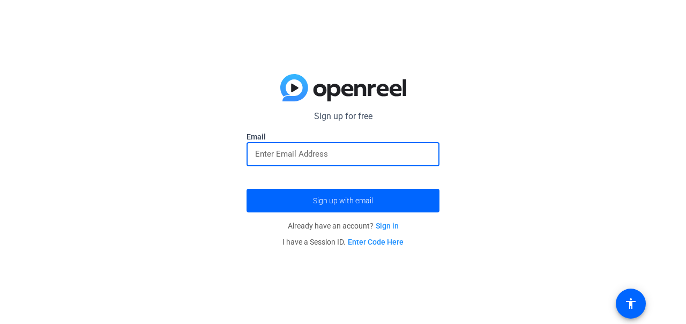
click at [354, 153] on input "email" at bounding box center [343, 153] width 176 height 13
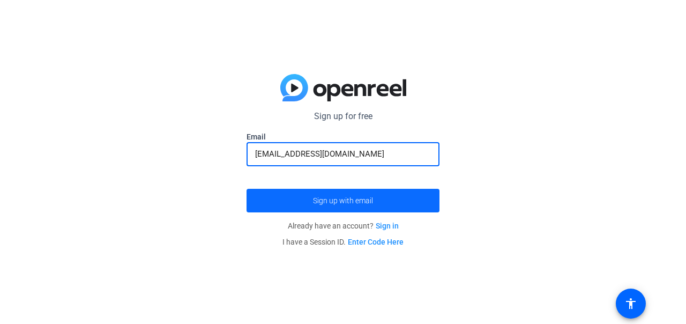
click at [379, 200] on span "submit" at bounding box center [342, 200] width 193 height 26
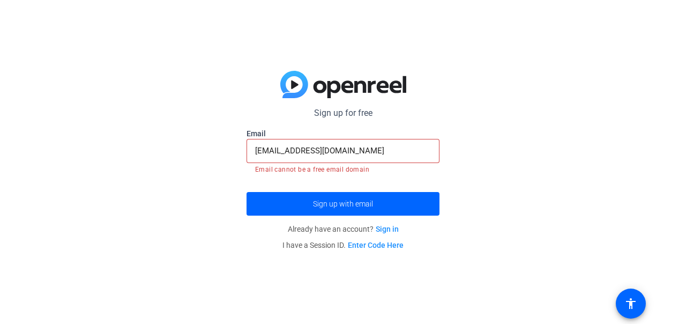
click at [364, 174] on mat-error "Email cannot be a free email domain" at bounding box center [343, 169] width 176 height 12
click at [349, 170] on mat-error "Email cannot be a free email domain" at bounding box center [343, 169] width 176 height 12
click at [363, 196] on span "submit" at bounding box center [342, 204] width 193 height 26
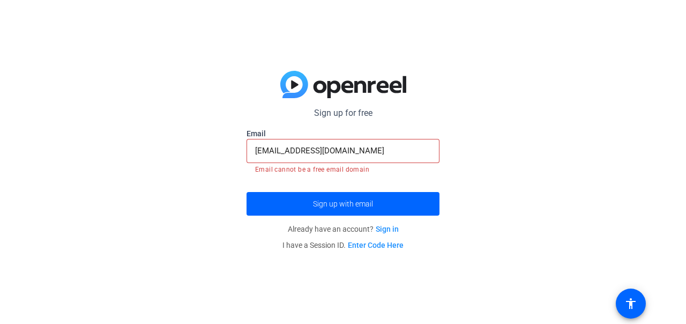
click at [342, 150] on input "[EMAIL_ADDRESS][DOMAIN_NAME]" at bounding box center [343, 150] width 176 height 13
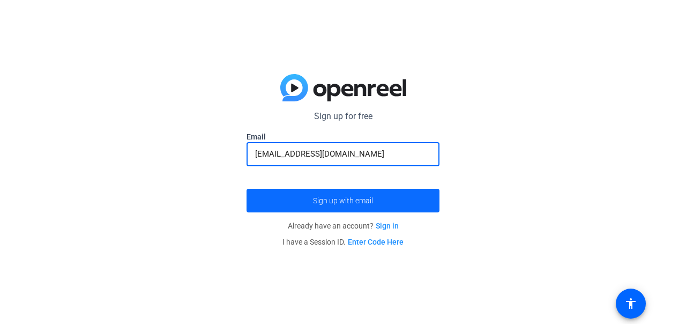
click at [361, 200] on span "Sign up with email" at bounding box center [343, 200] width 60 height 0
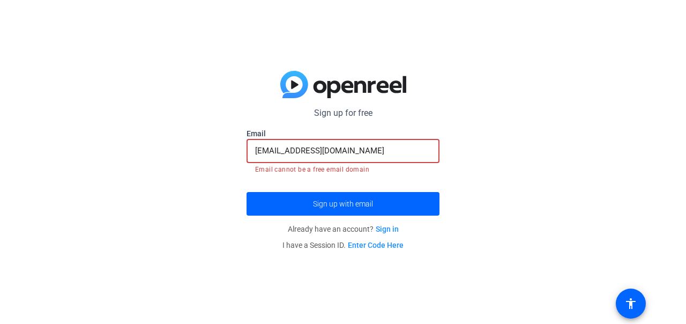
drag, startPoint x: 350, startPoint y: 149, endPoint x: 394, endPoint y: 147, distance: 44.0
click at [394, 147] on input "[EMAIL_ADDRESS][DOMAIN_NAME]" at bounding box center [343, 150] width 176 height 13
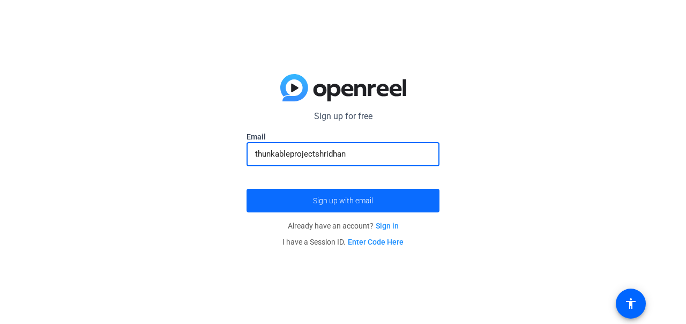
click at [350, 189] on span "submit" at bounding box center [342, 200] width 193 height 26
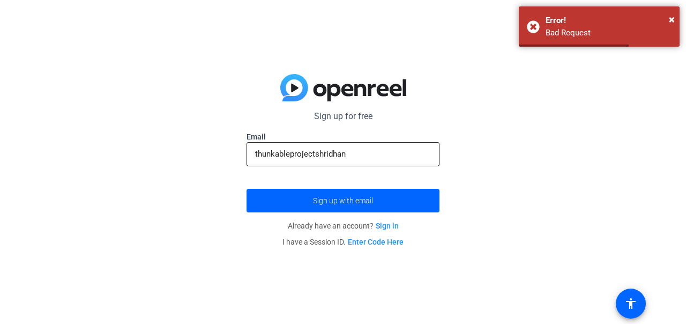
click at [337, 151] on input "thunkableprojectshridhan" at bounding box center [343, 153] width 176 height 13
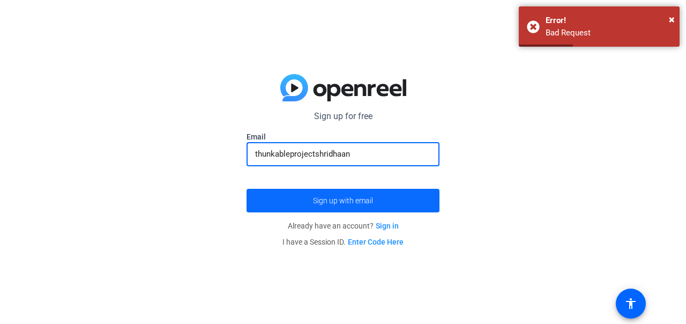
type input "thunkableprojectshridhaan"
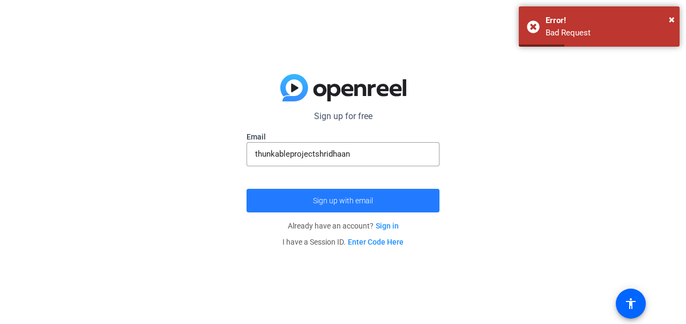
click at [361, 193] on span "submit" at bounding box center [342, 200] width 193 height 26
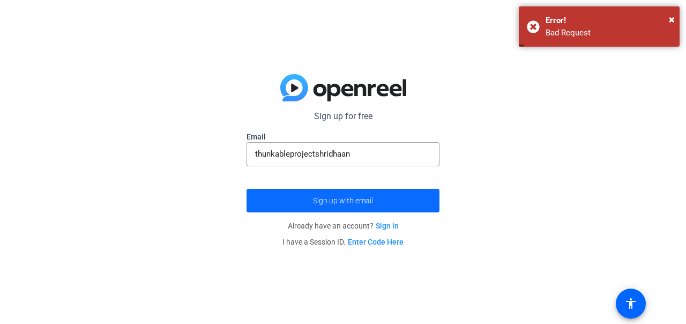
click at [361, 193] on span "submit" at bounding box center [342, 200] width 193 height 26
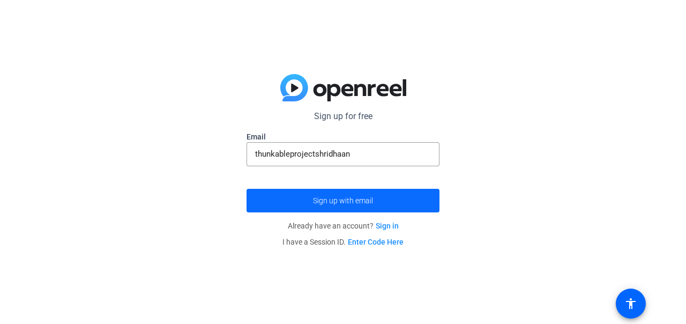
click at [361, 193] on span "submit" at bounding box center [342, 200] width 193 height 26
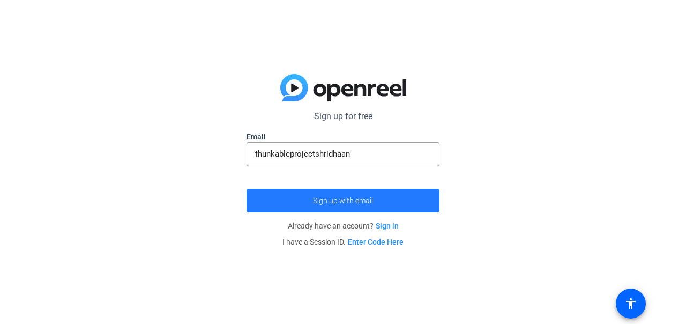
click at [361, 193] on span "submit" at bounding box center [342, 200] width 193 height 26
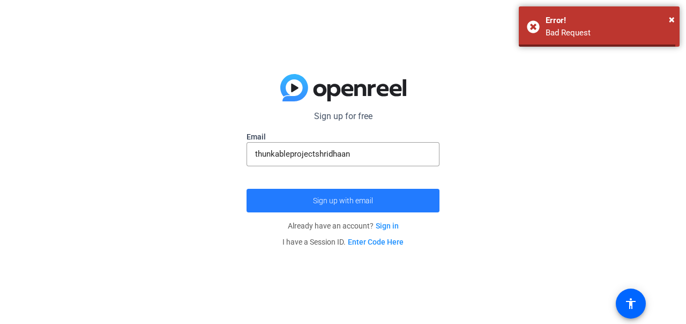
click at [361, 193] on span "submit" at bounding box center [342, 200] width 193 height 26
